Goal: Transaction & Acquisition: Obtain resource

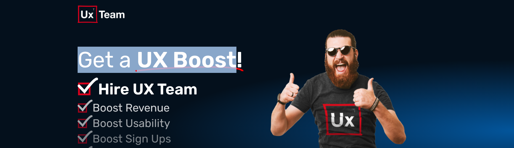
drag, startPoint x: 145, startPoint y: 63, endPoint x: 129, endPoint y: 86, distance: 27.6
click at [210, 74] on div "Get a UX Boost!" at bounding box center [160, 63] width 165 height 25
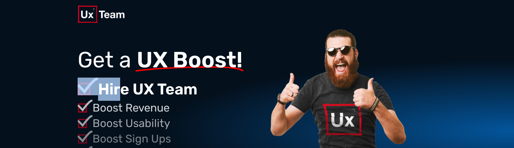
drag, startPoint x: 121, startPoint y: 86, endPoint x: 75, endPoint y: 90, distance: 45.5
click at [77, 90] on div "Get Started! Get a UX Boost! Hire UX Team Boost Revenue Boost Usability Boost S…" at bounding box center [257, 130] width 514 height 204
click at [84, 90] on img at bounding box center [88, 87] width 21 height 18
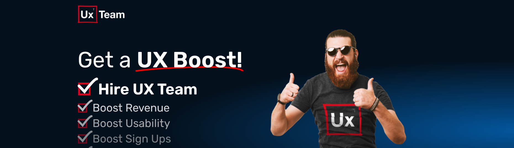
click at [195, 108] on p "Boost Revenue" at bounding box center [179, 108] width 175 height 17
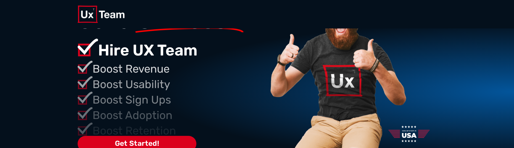
scroll to position [24, 0]
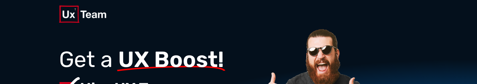
drag, startPoint x: 409, startPoint y: 84, endPoint x: 408, endPoint y: 175, distance: 91.1
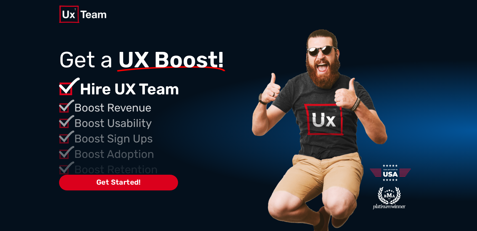
drag, startPoint x: 399, startPoint y: 174, endPoint x: 396, endPoint y: 174, distance: 2.8
click at [416, 148] on div at bounding box center [333, 114] width 169 height 173
drag, startPoint x: 396, startPoint y: 174, endPoint x: 420, endPoint y: 168, distance: 24.5
click at [420, 148] on div "Get Started! Get a UX Boost! Hire UX Team Boost Revenue Boost Usability Boost S…" at bounding box center [238, 130] width 477 height 204
drag, startPoint x: 391, startPoint y: 178, endPoint x: 413, endPoint y: 177, distance: 22.4
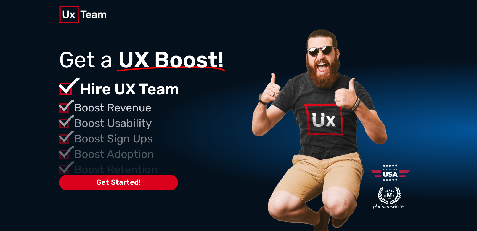
click at [412, 148] on div at bounding box center [333, 114] width 169 height 173
